Goal: Task Accomplishment & Management: Use online tool/utility

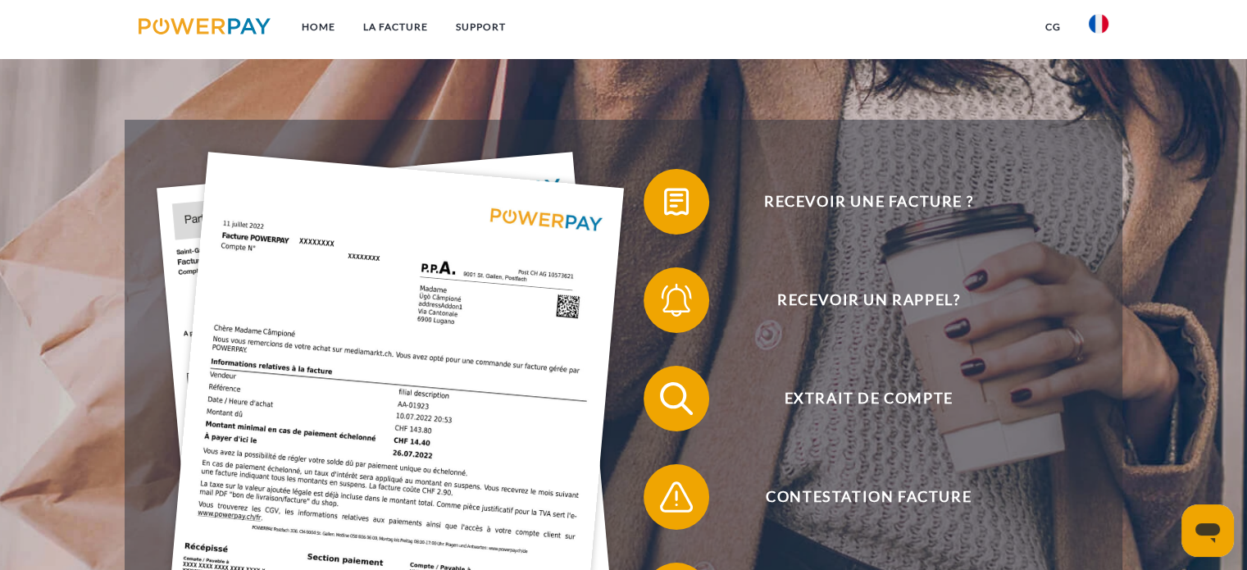
scroll to position [410, 0]
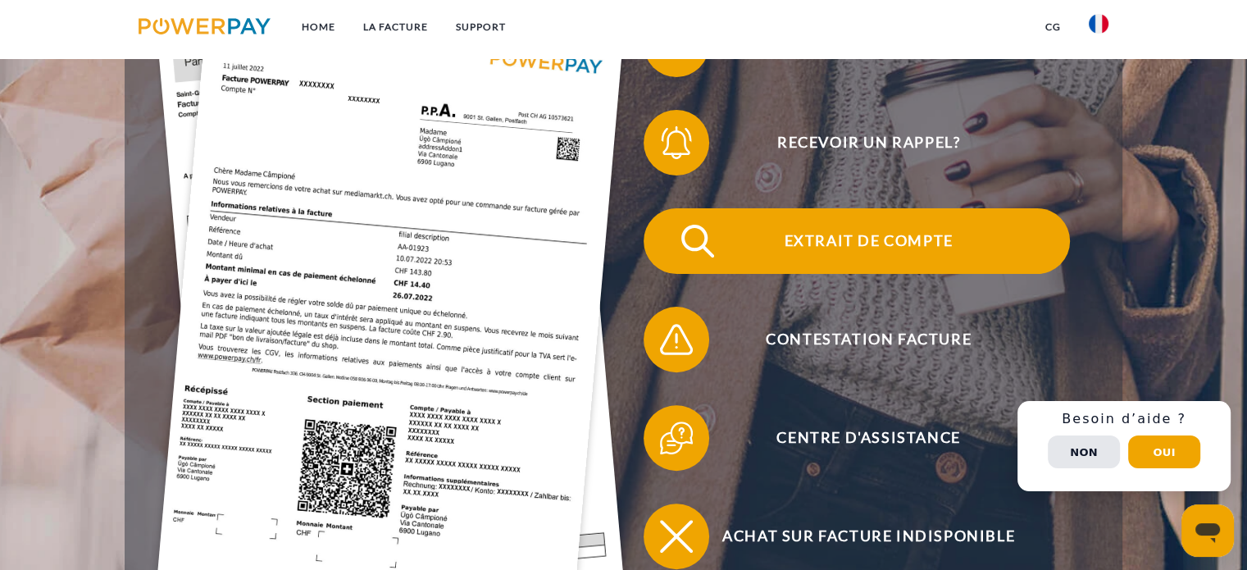
click at [911, 225] on span "Extrait de compte" at bounding box center [868, 241] width 402 height 66
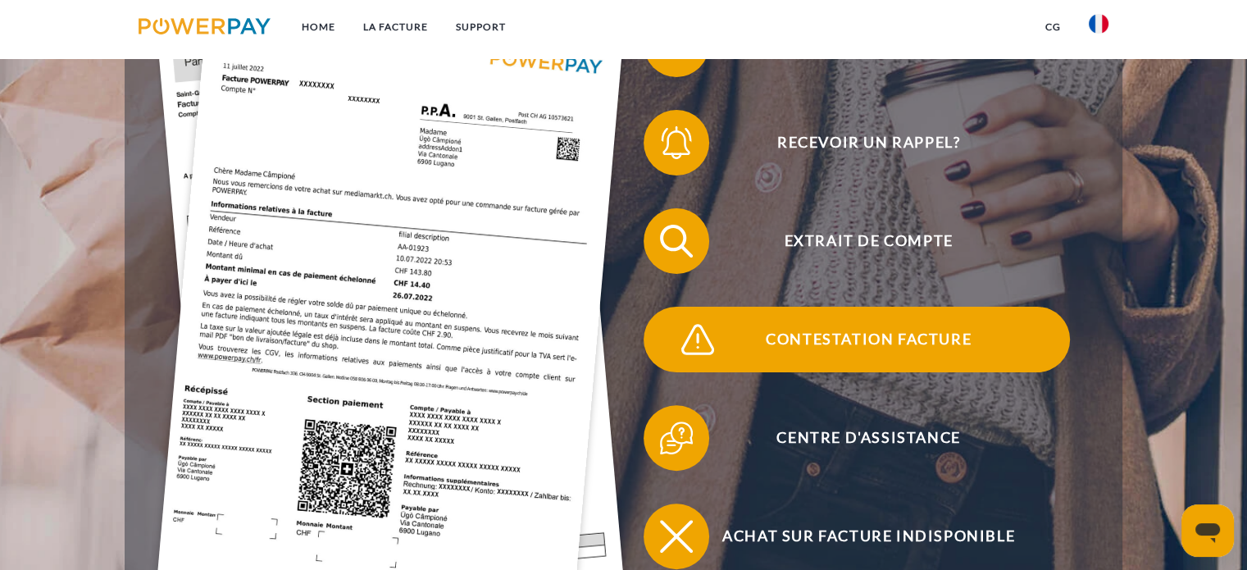
click at [854, 344] on span "Contestation Facture" at bounding box center [868, 340] width 402 height 66
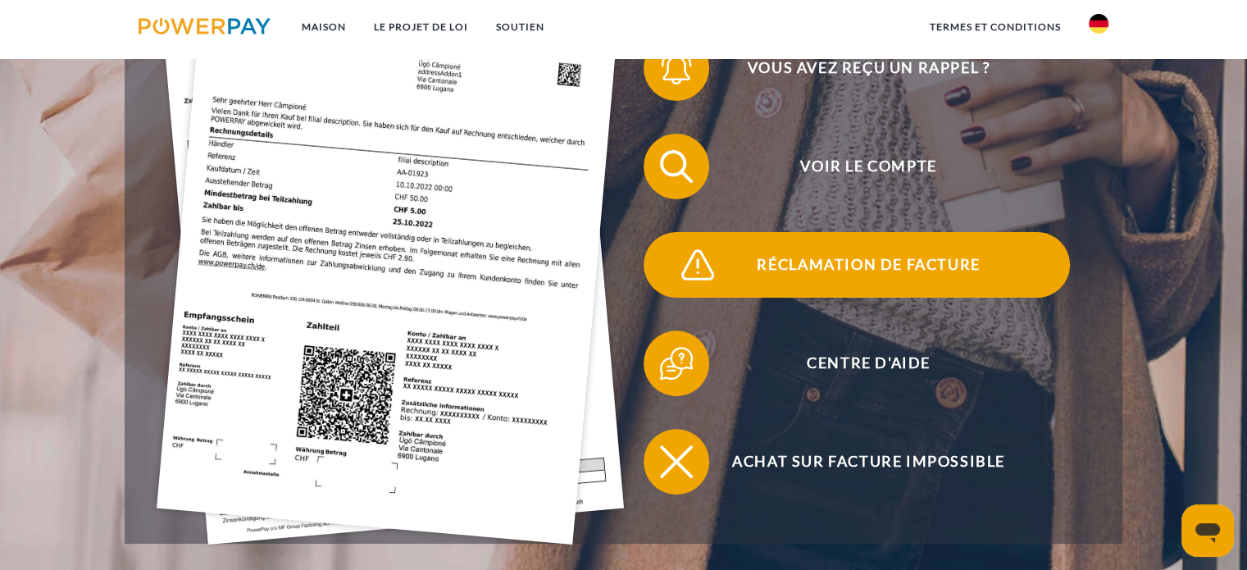
scroll to position [492, 0]
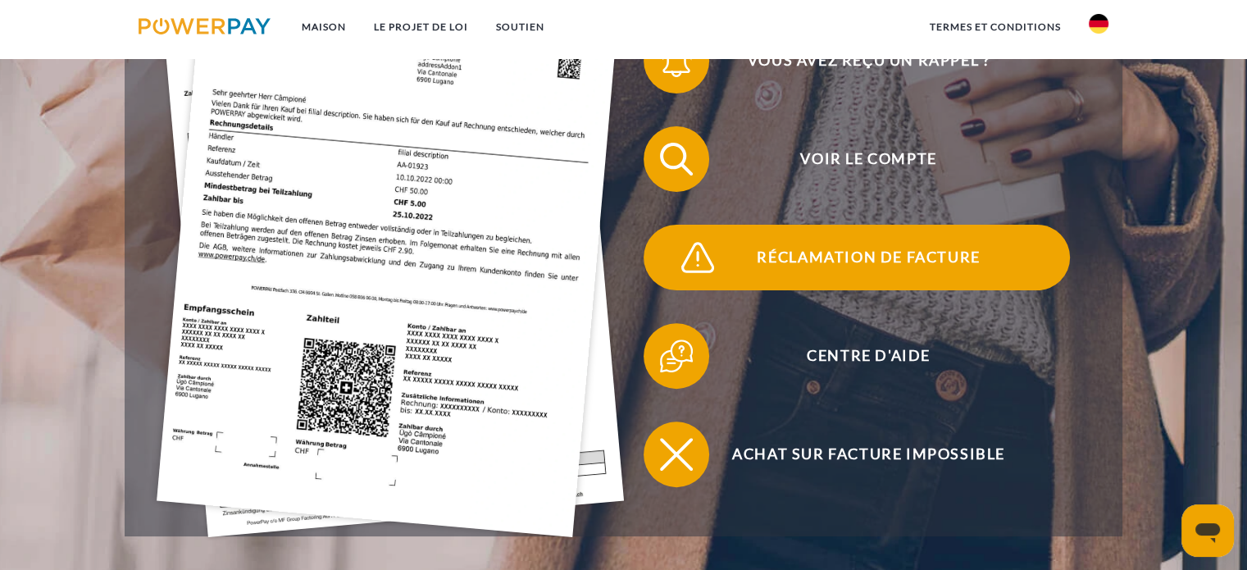
click at [818, 271] on span "Réclamation de facture" at bounding box center [868, 258] width 402 height 66
